Goal: Task Accomplishment & Management: Complete application form

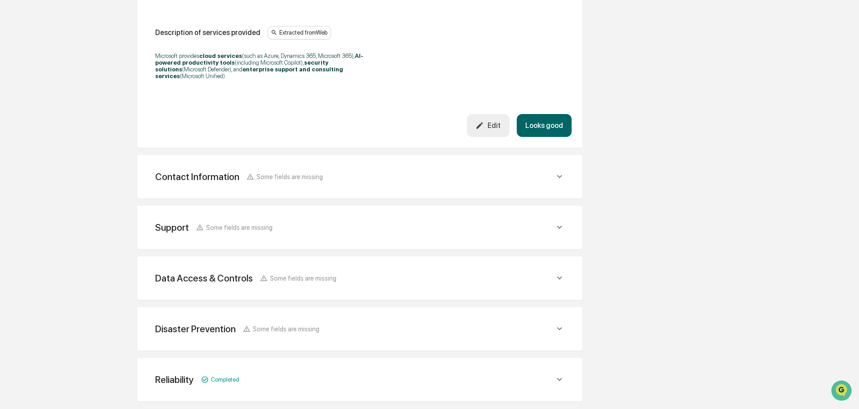
scroll to position [303, 0]
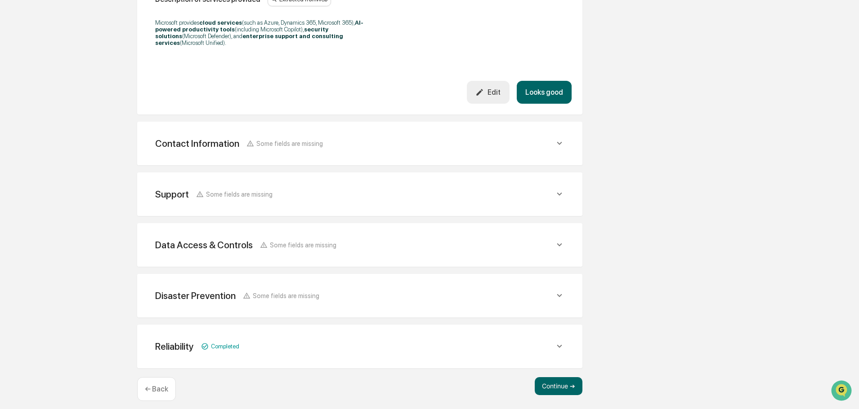
click at [552, 343] on div "Reliability Completed" at bounding box center [354, 346] width 399 height 11
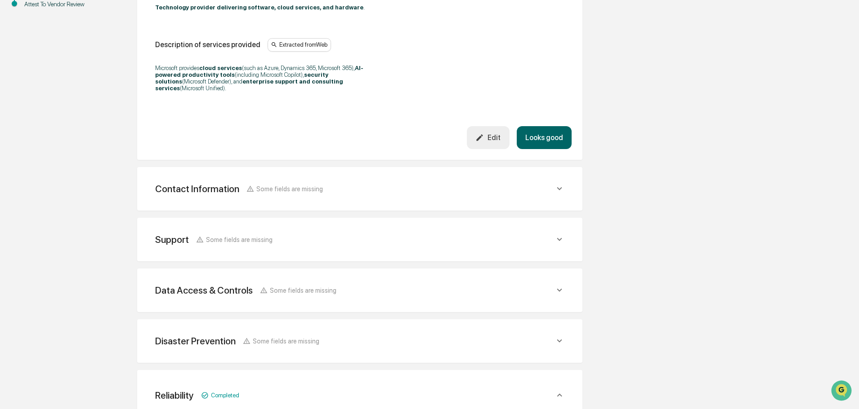
scroll to position [258, 0]
click at [560, 183] on icon at bounding box center [559, 188] width 10 height 10
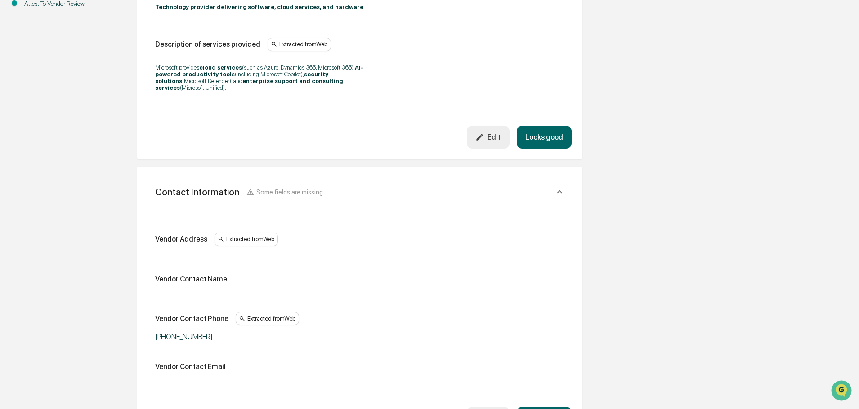
scroll to position [348, 0]
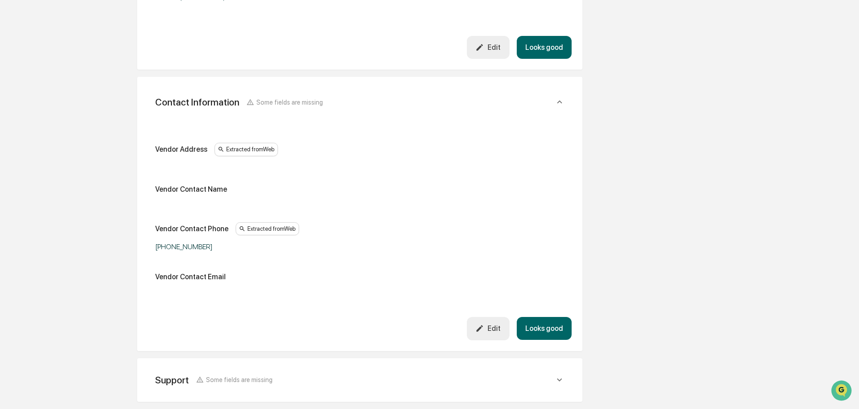
click at [556, 97] on icon at bounding box center [559, 102] width 10 height 10
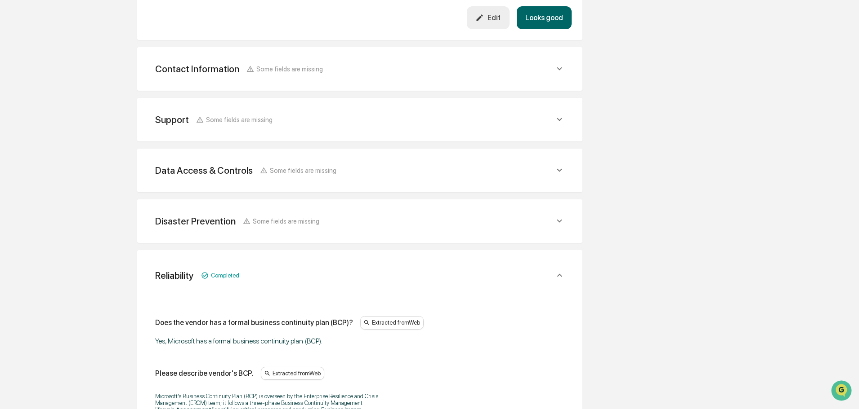
scroll to position [393, 0]
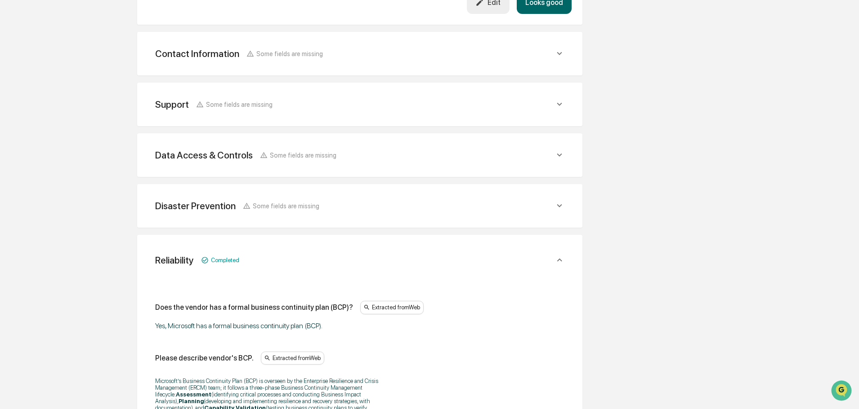
click at [557, 100] on icon at bounding box center [559, 104] width 10 height 10
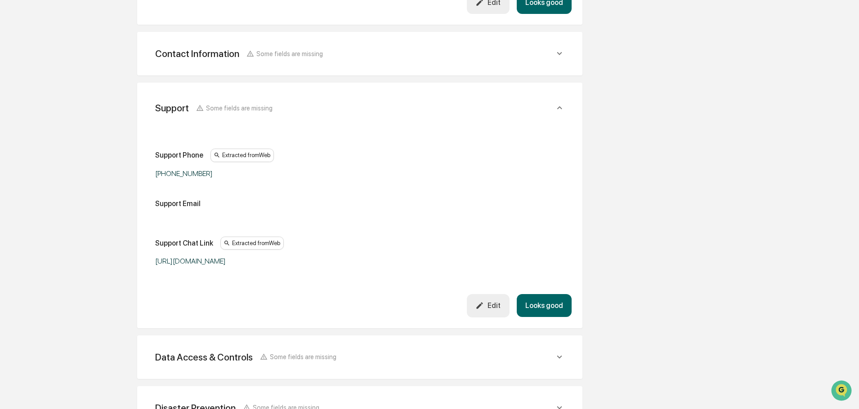
click at [561, 103] on icon at bounding box center [559, 108] width 10 height 10
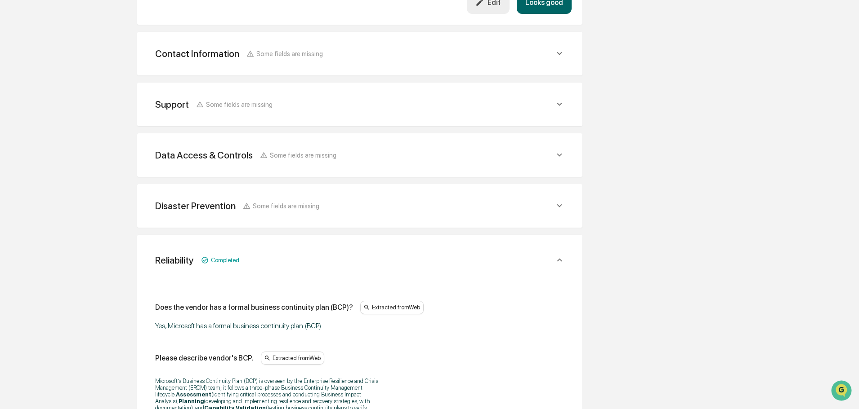
click at [556, 151] on icon at bounding box center [559, 155] width 10 height 10
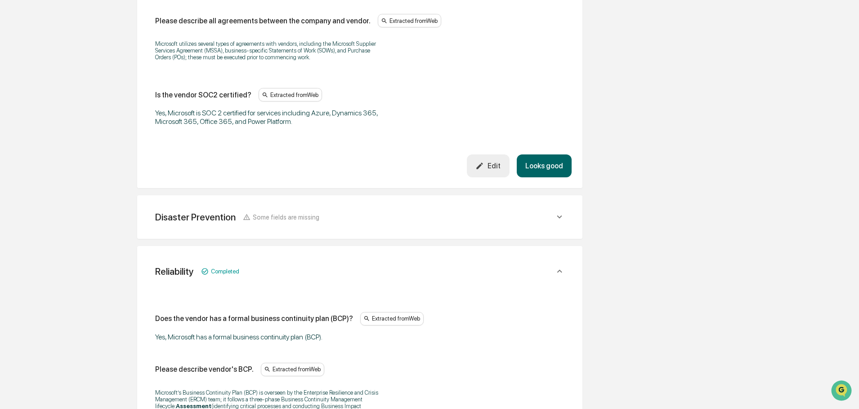
scroll to position [1517, 0]
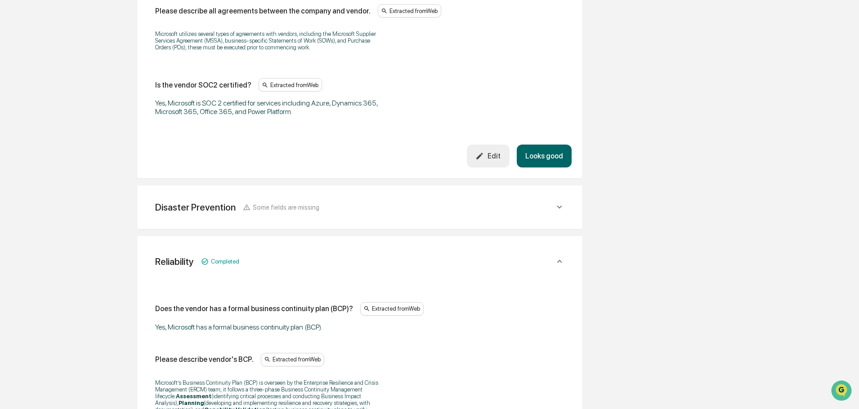
click at [557, 202] on icon at bounding box center [559, 207] width 10 height 10
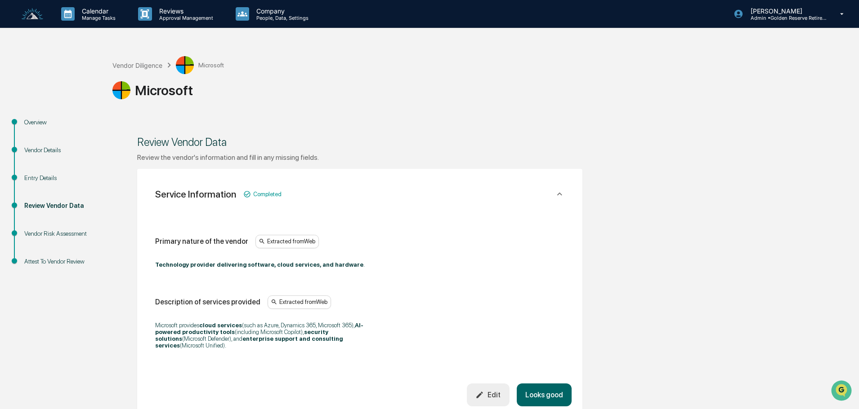
scroll to position [135, 0]
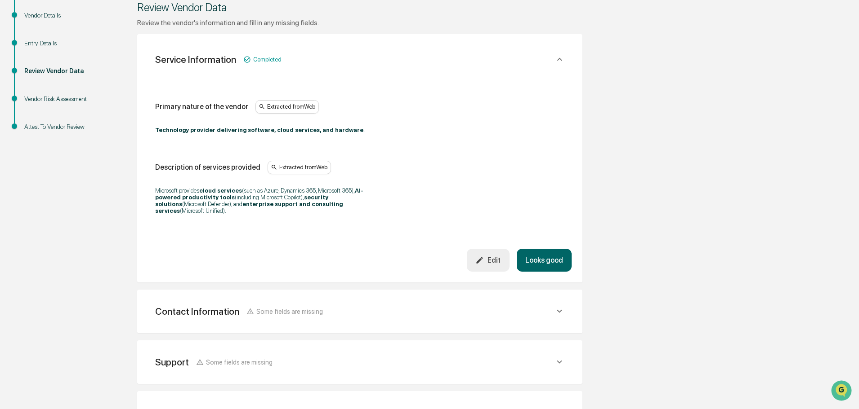
click at [552, 249] on button "Looks good" at bounding box center [543, 260] width 55 height 23
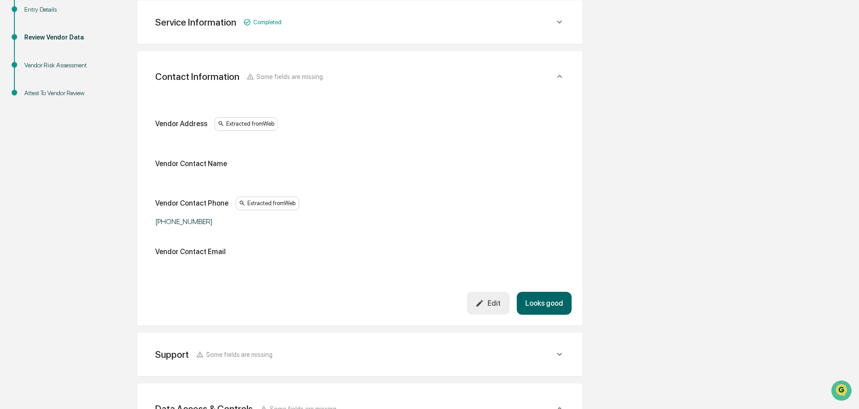
scroll to position [169, 0]
click at [241, 125] on div "Extracted from Web" at bounding box center [245, 123] width 63 height 13
click at [350, 130] on link "[URL][DOMAIN_NAME]" at bounding box center [314, 131] width 71 height 9
click at [485, 297] on button "Edit" at bounding box center [488, 303] width 43 height 23
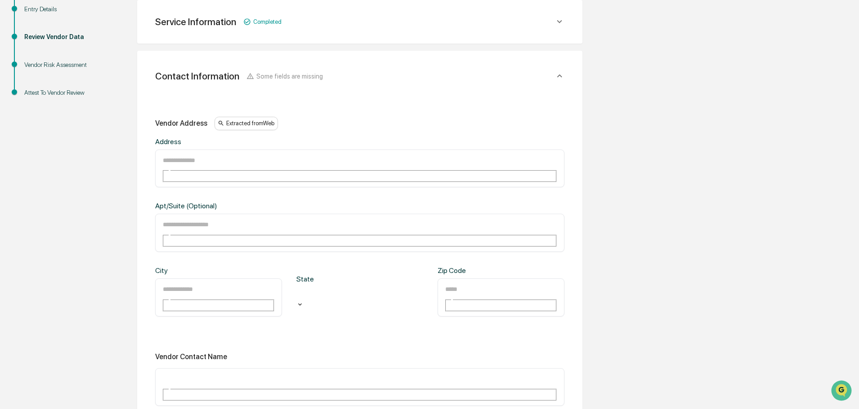
click at [189, 160] on input "text" at bounding box center [194, 161] width 65 height 12
paste input "**********"
type input "**********"
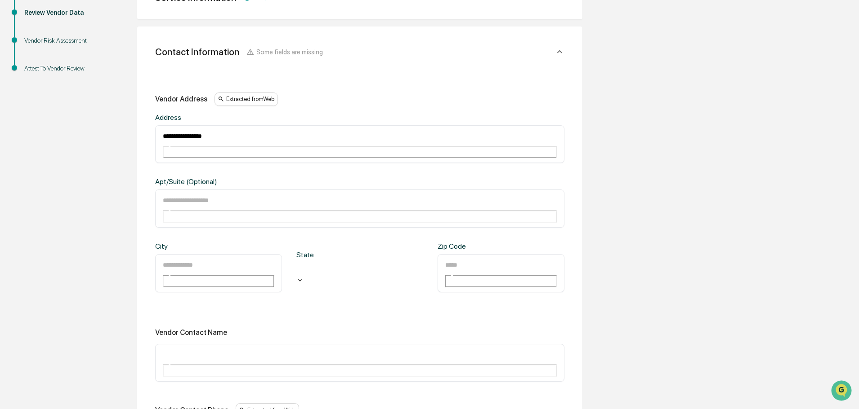
scroll to position [214, 0]
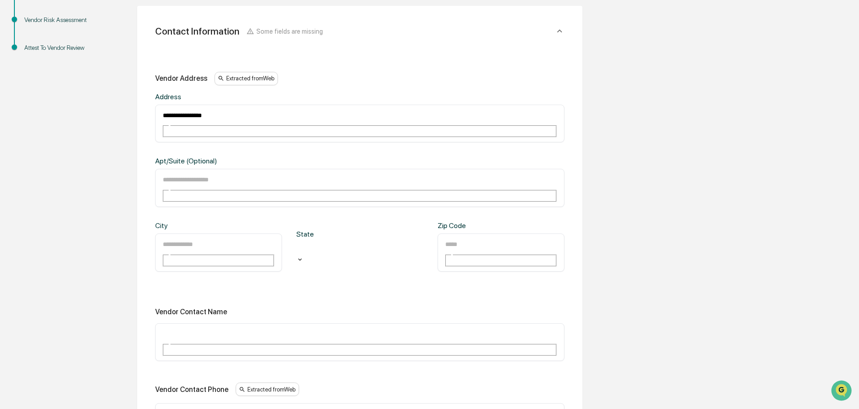
click at [192, 174] on input "text" at bounding box center [194, 180] width 65 height 12
paste input "**********"
type input "**********"
click at [182, 239] on input "text" at bounding box center [194, 245] width 65 height 12
type input "*******"
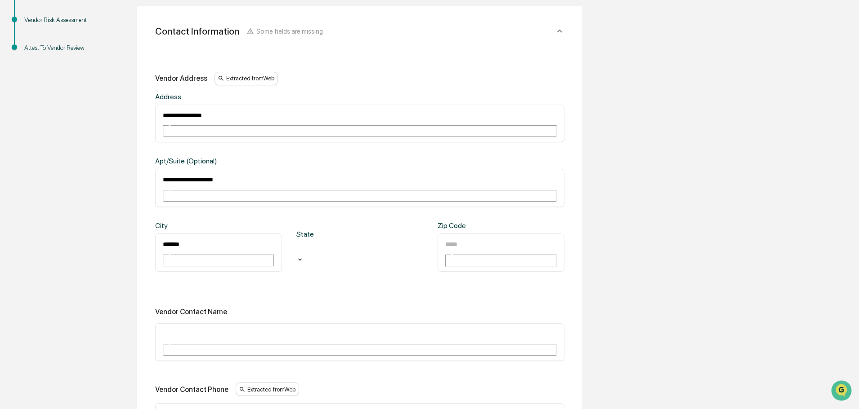
click at [330, 244] on div at bounding box center [360, 249] width 118 height 10
type input "**"
click at [479, 234] on div "​" at bounding box center [500, 253] width 127 height 38
click at [474, 239] on input "text" at bounding box center [476, 245] width 65 height 12
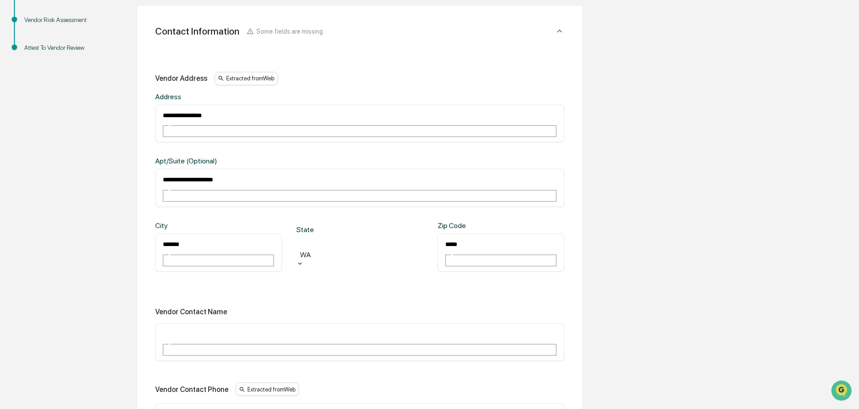
type input "*****"
drag, startPoint x: 262, startPoint y: 157, endPoint x: 147, endPoint y: 160, distance: 116.0
click at [147, 160] on div "**********" at bounding box center [359, 299] width 445 height 587
click at [385, 239] on div "**********" at bounding box center [359, 294] width 409 height 445
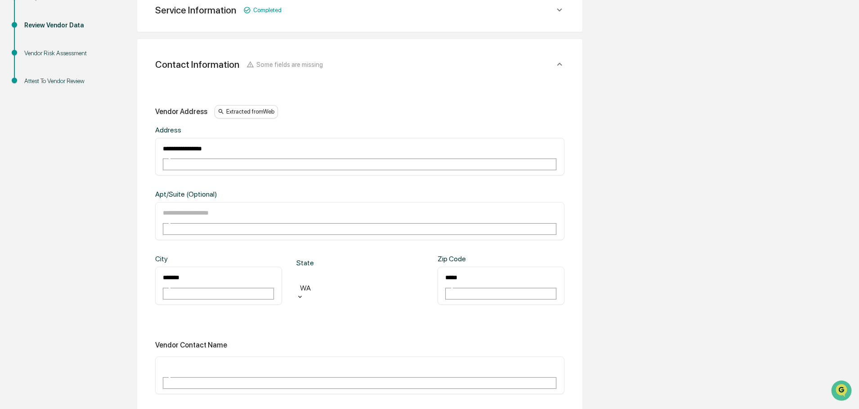
scroll to position [124, 0]
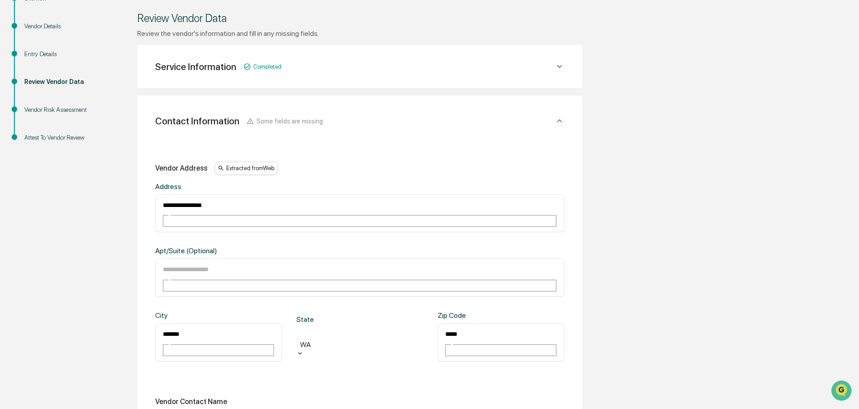
click at [561, 122] on icon at bounding box center [559, 121] width 10 height 10
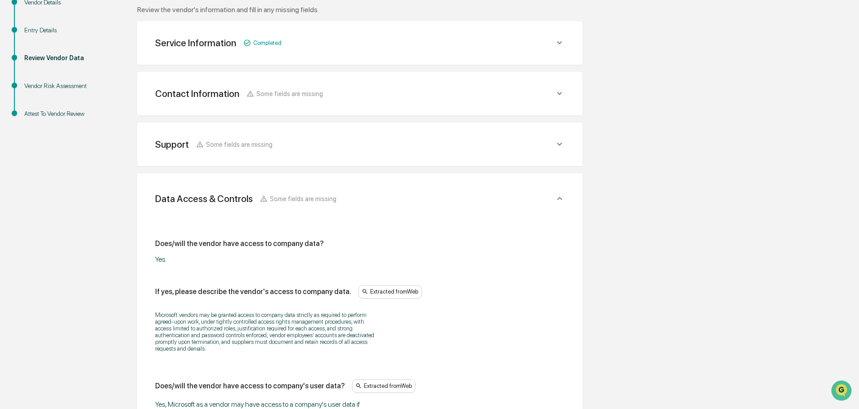
scroll to position [169, 0]
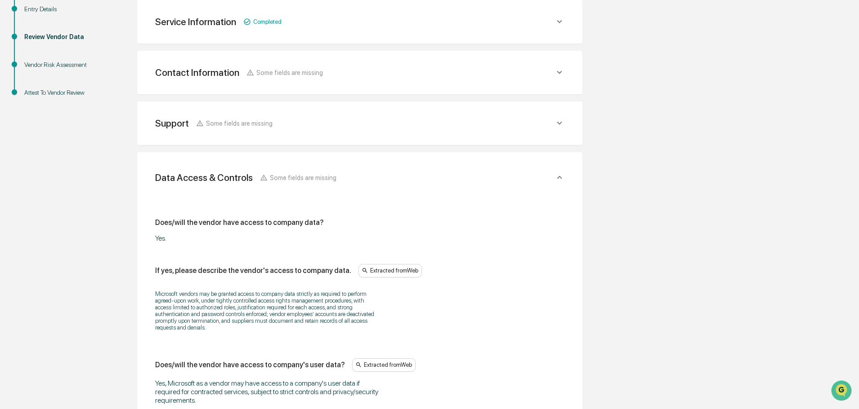
click at [563, 122] on icon at bounding box center [559, 123] width 10 height 10
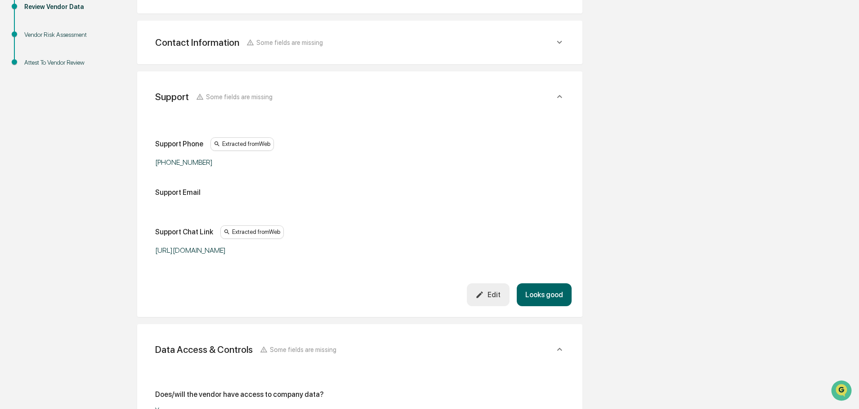
scroll to position [214, 0]
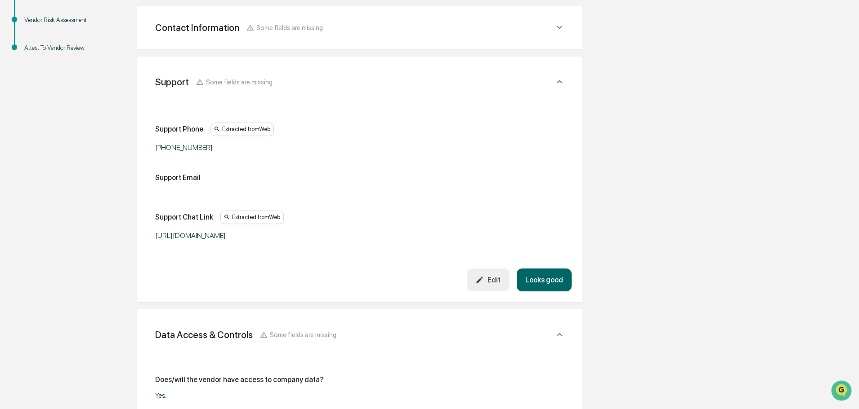
click at [556, 81] on icon at bounding box center [559, 82] width 10 height 10
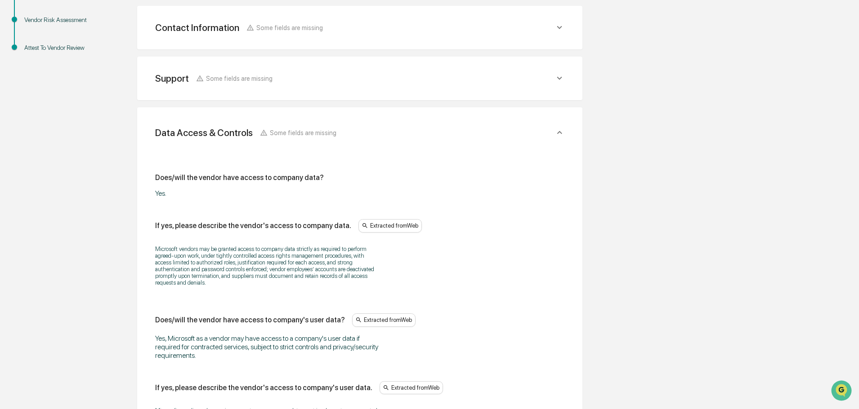
click at [555, 77] on icon at bounding box center [559, 78] width 10 height 10
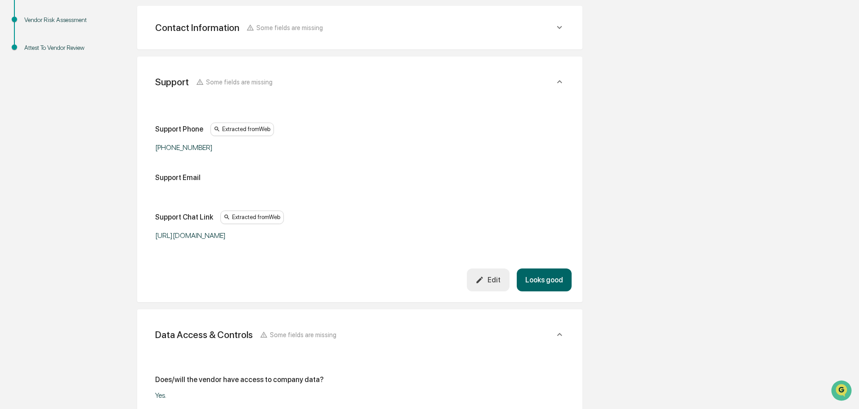
click at [555, 77] on icon at bounding box center [559, 82] width 10 height 10
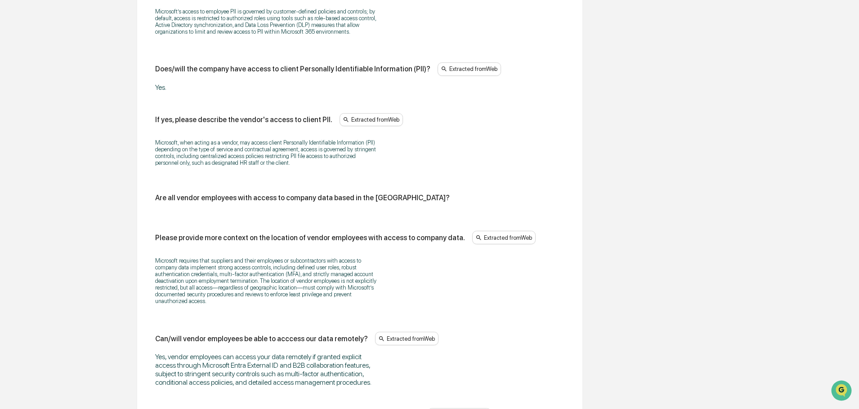
scroll to position [753, 0]
click at [380, 193] on div "Does/will the vendor have access to company data? Yes. If yes, please describe …" at bounding box center [359, 154] width 409 height 1040
drag, startPoint x: 385, startPoint y: 198, endPoint x: 150, endPoint y: 206, distance: 235.2
click at [150, 206] on div "Does/will the vendor have access to company data? Yes. If yes, please describe …" at bounding box center [359, 155] width 423 height 1095
copy div "Are all vendor employees with access to company data based in the [GEOGRAPHIC_D…"
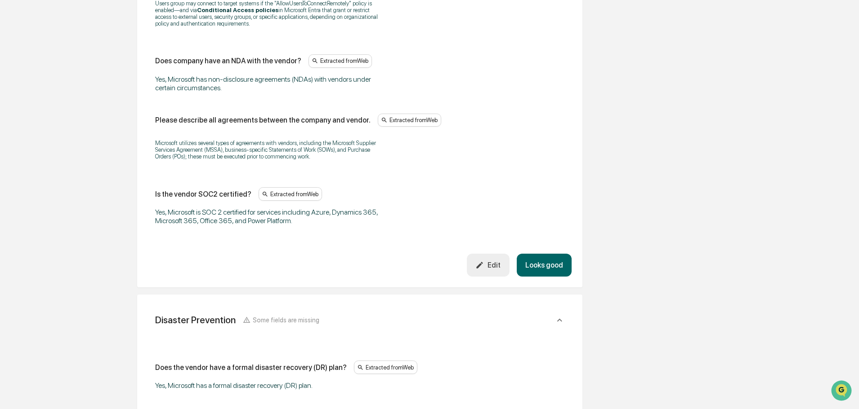
scroll to position [1203, 0]
click at [484, 260] on button "Edit" at bounding box center [488, 265] width 43 height 23
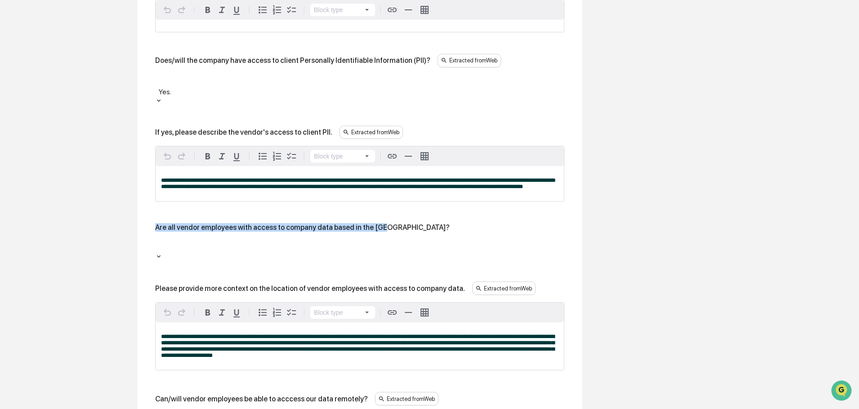
scroll to position [843, 0]
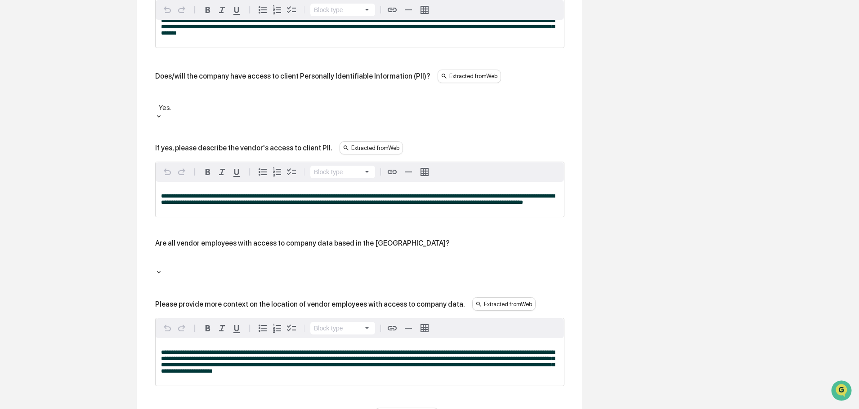
click at [480, 257] on div at bounding box center [360, 262] width 400 height 10
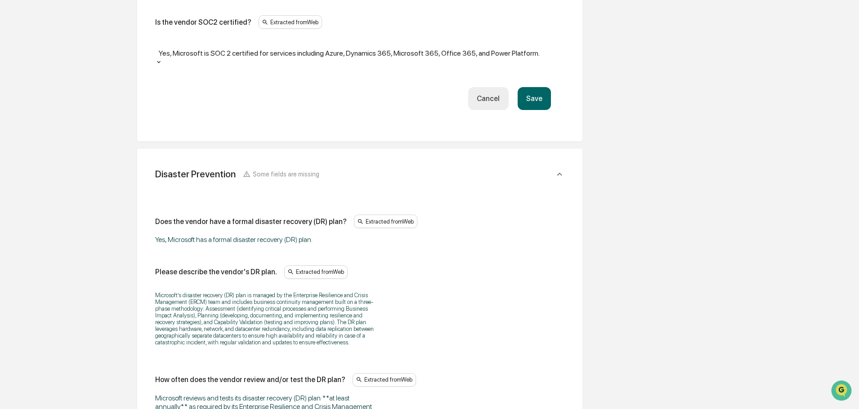
scroll to position [1428, 0]
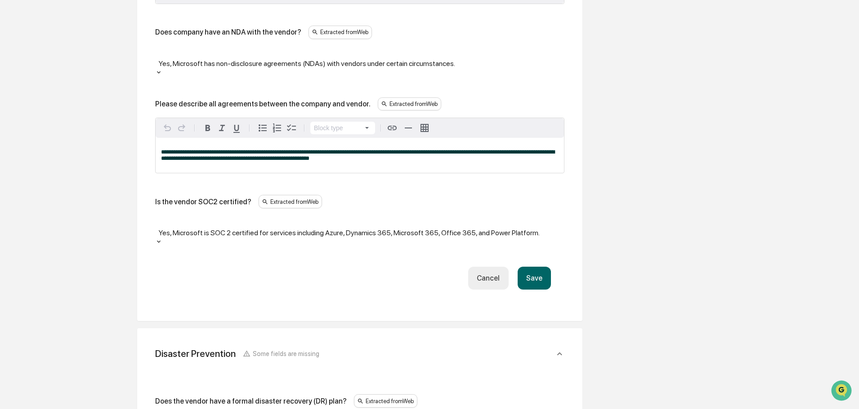
click at [529, 267] on button "Save" at bounding box center [533, 278] width 33 height 23
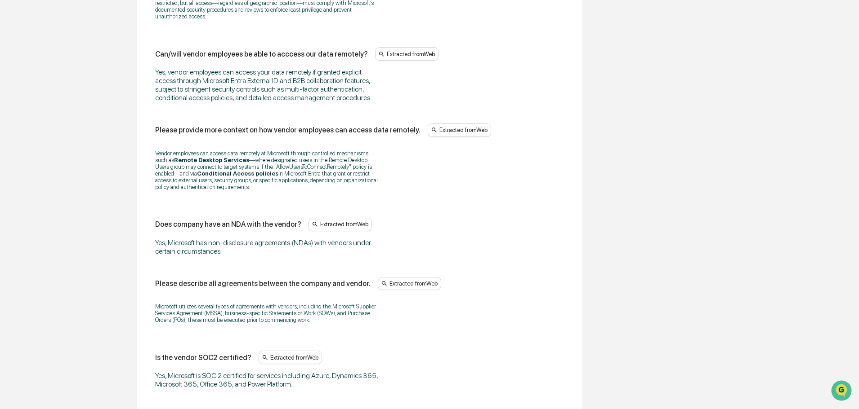
scroll to position [1068, 0]
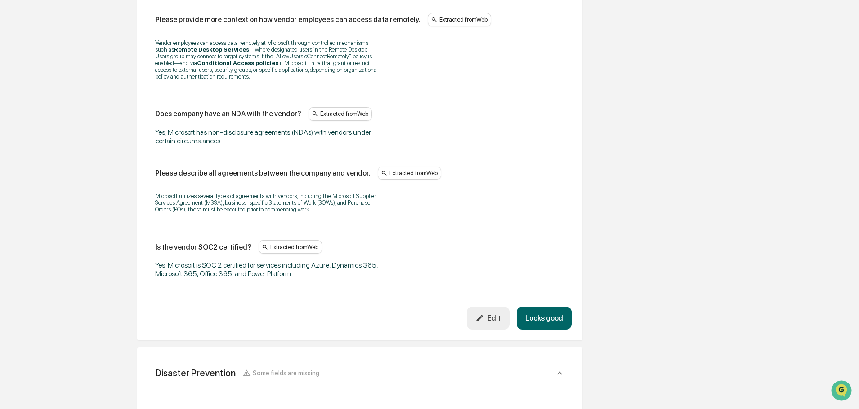
click at [541, 311] on button "Looks good" at bounding box center [543, 318] width 55 height 23
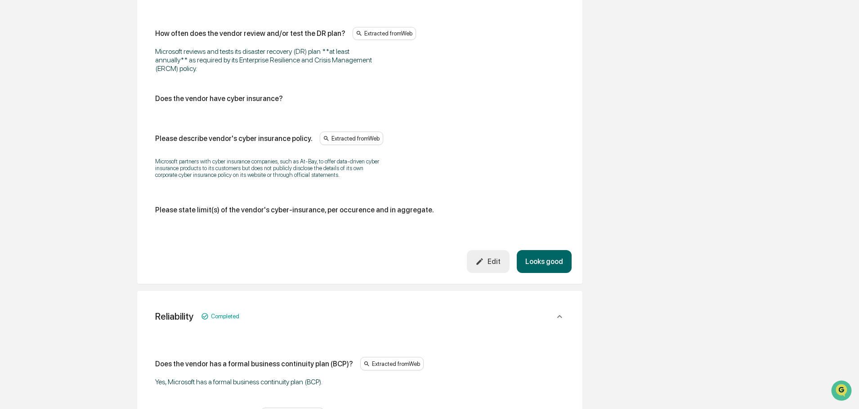
scroll to position [591, 0]
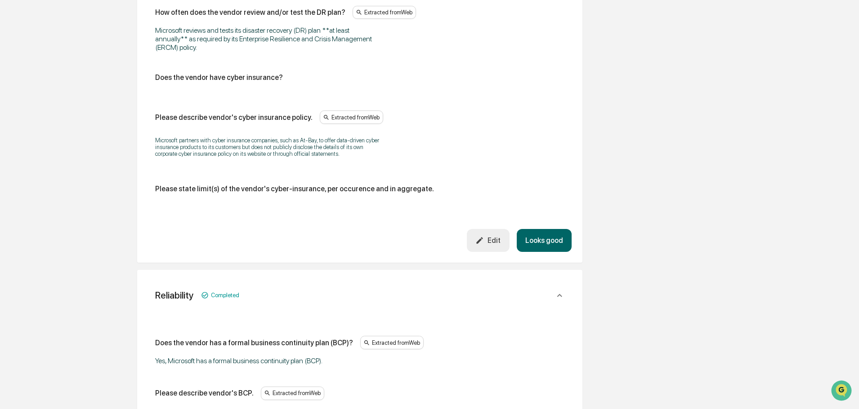
click at [556, 240] on button "Looks good" at bounding box center [543, 240] width 55 height 23
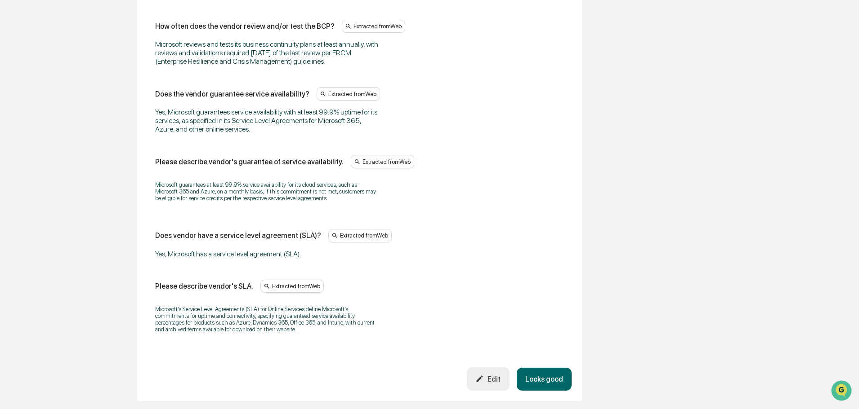
scroll to position [642, 0]
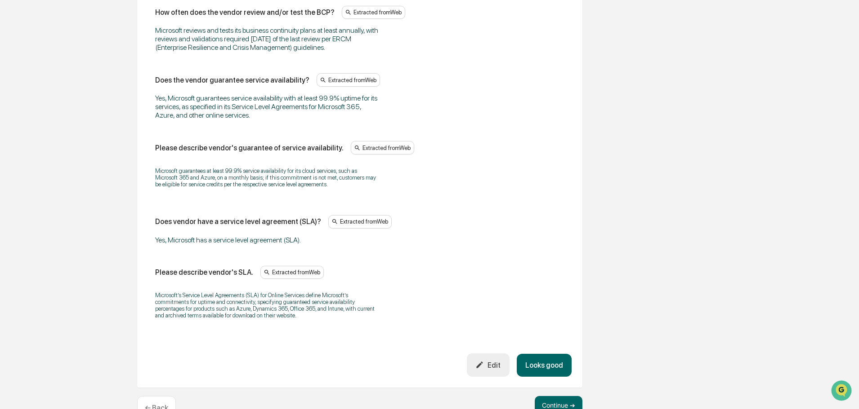
click at [540, 362] on button "Looks good" at bounding box center [543, 365] width 55 height 23
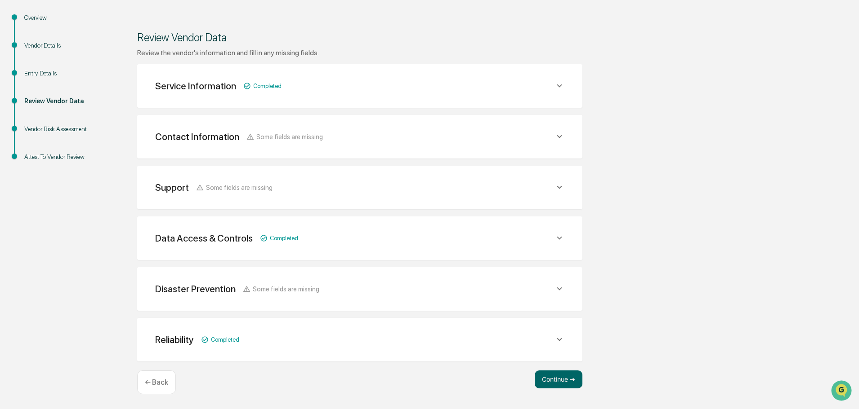
scroll to position [105, 0]
click at [561, 286] on icon at bounding box center [559, 289] width 10 height 10
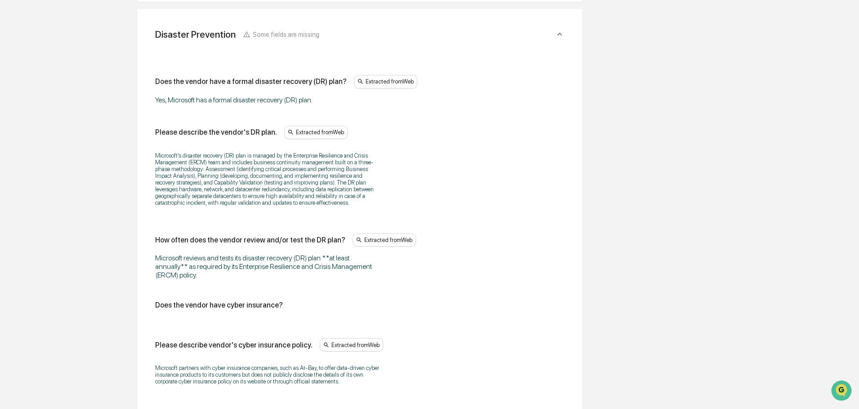
scroll to position [498, 0]
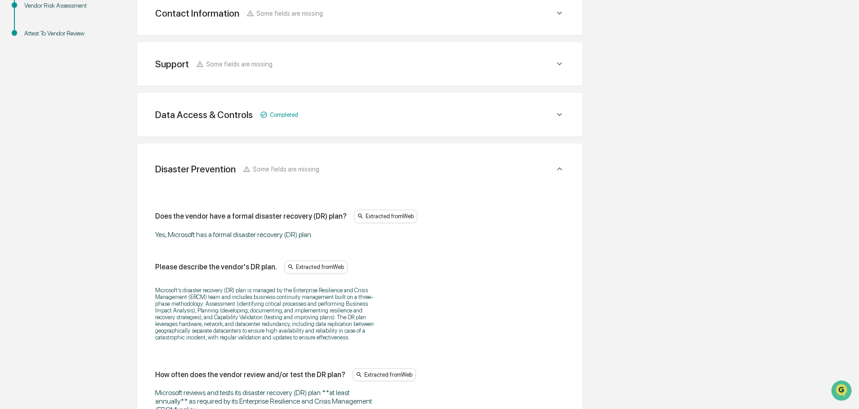
click at [559, 165] on icon at bounding box center [559, 169] width 10 height 10
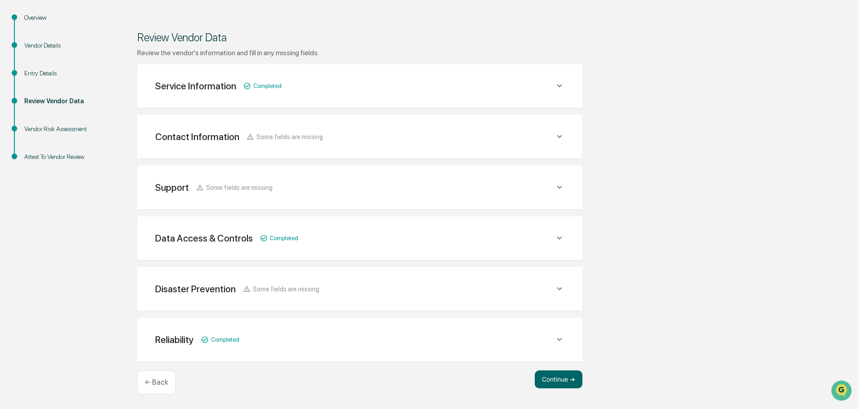
scroll to position [105, 0]
click at [561, 338] on icon at bounding box center [559, 340] width 10 height 10
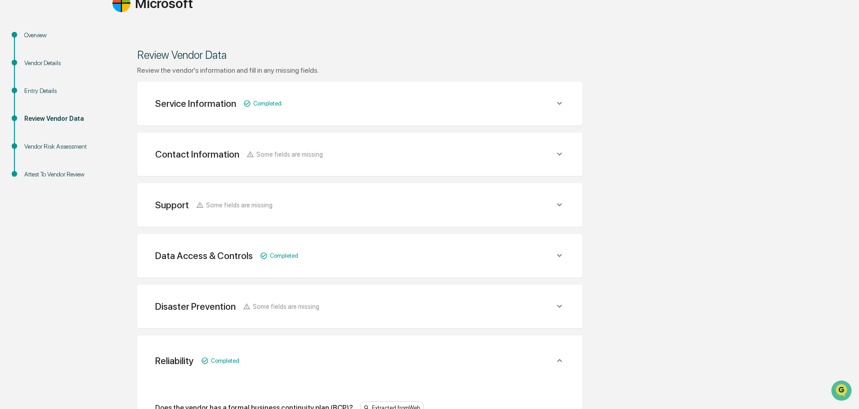
scroll to position [83, 0]
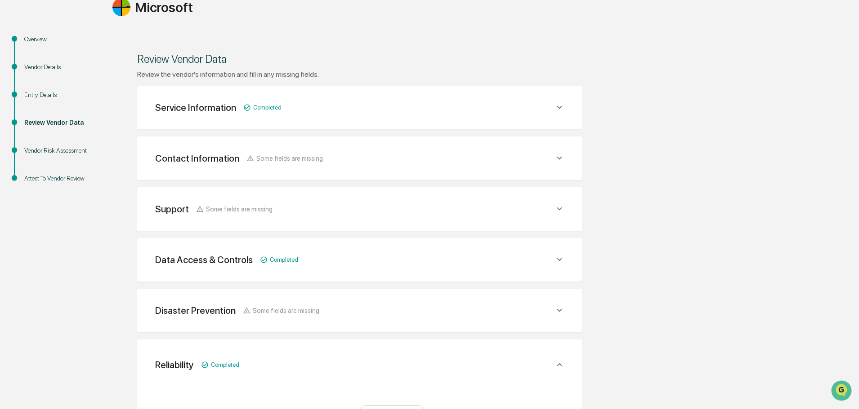
click at [560, 364] on icon at bounding box center [559, 365] width 10 height 10
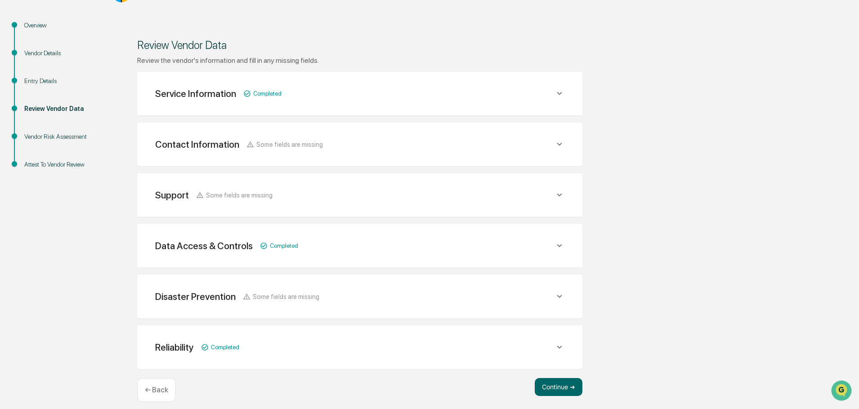
scroll to position [105, 0]
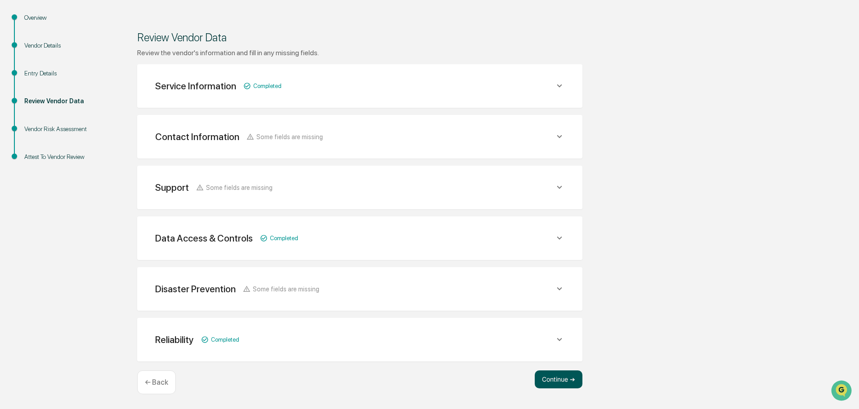
click at [559, 378] on button "Continue ➔" at bounding box center [558, 380] width 48 height 18
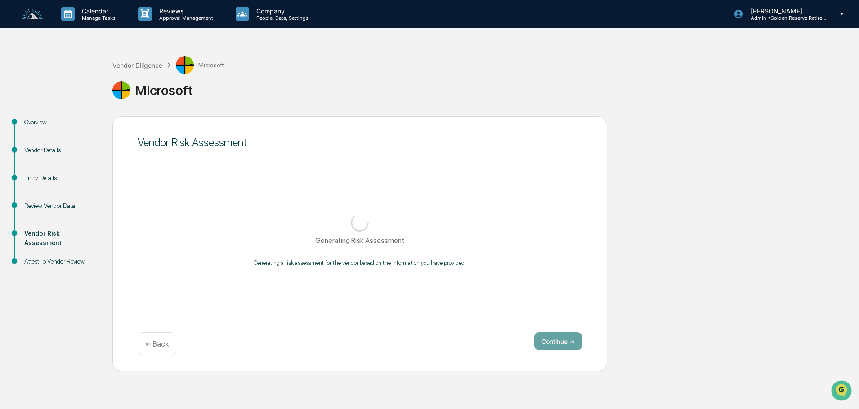
scroll to position [0, 0]
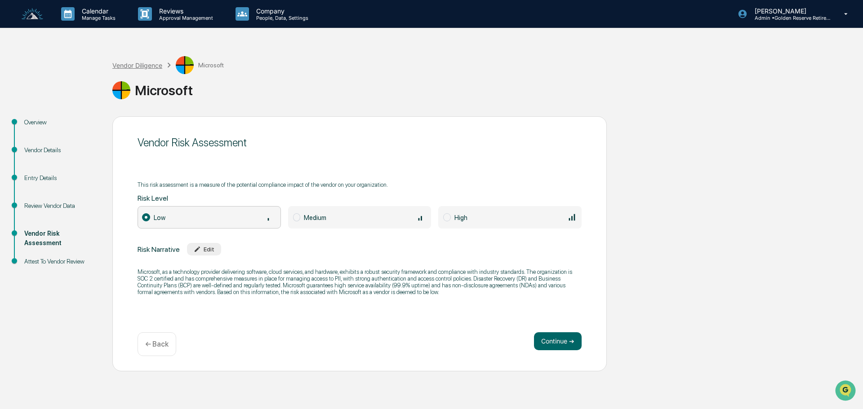
click at [133, 69] on div "Vendor Diligence" at bounding box center [137, 66] width 50 height 8
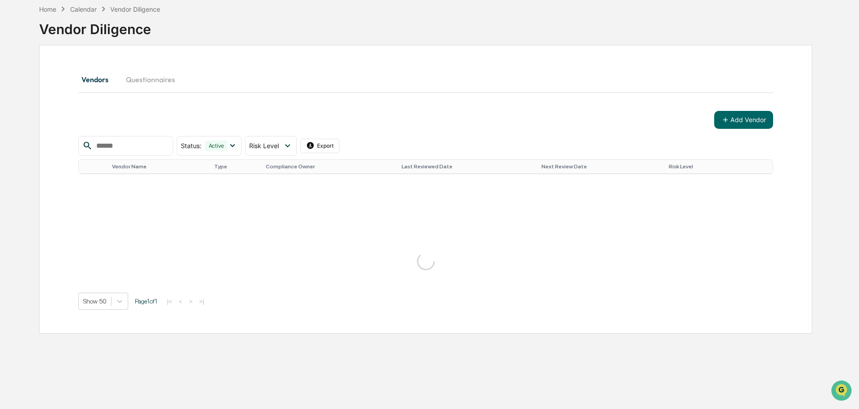
scroll to position [45, 0]
